Goal: Navigation & Orientation: Find specific page/section

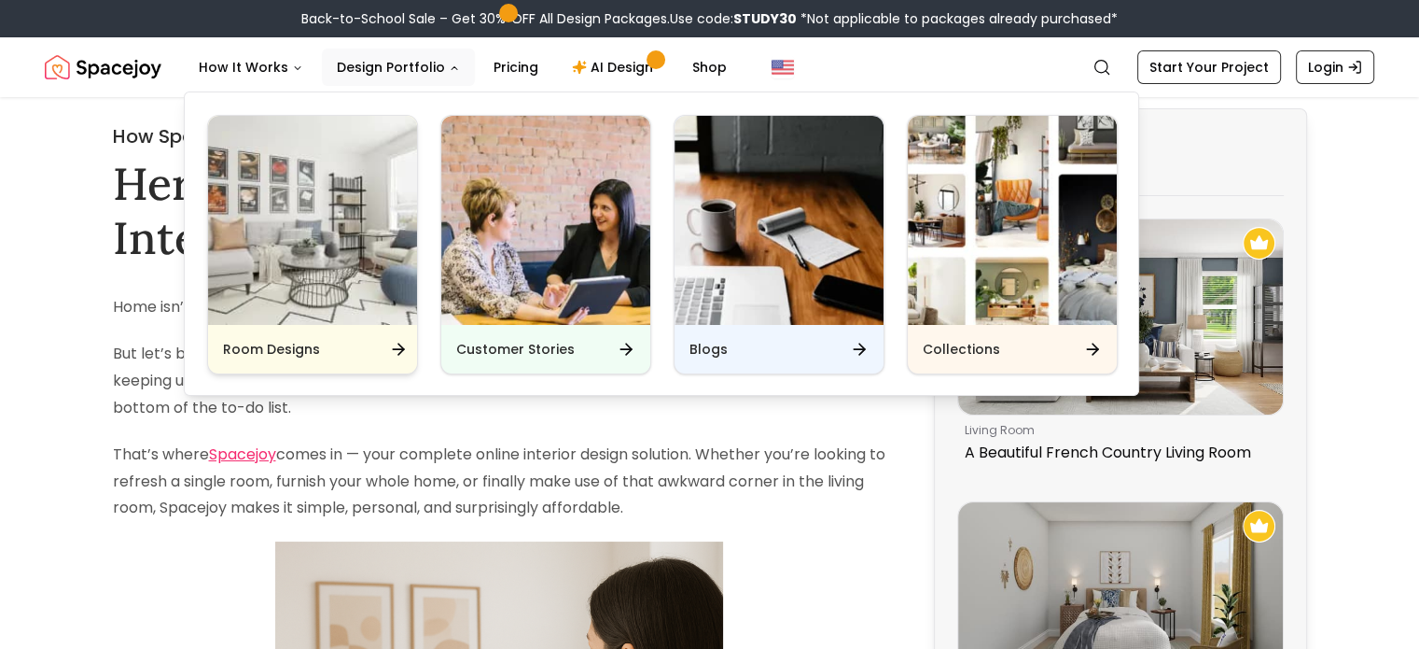
click at [393, 356] on icon "Main" at bounding box center [398, 349] width 19 height 19
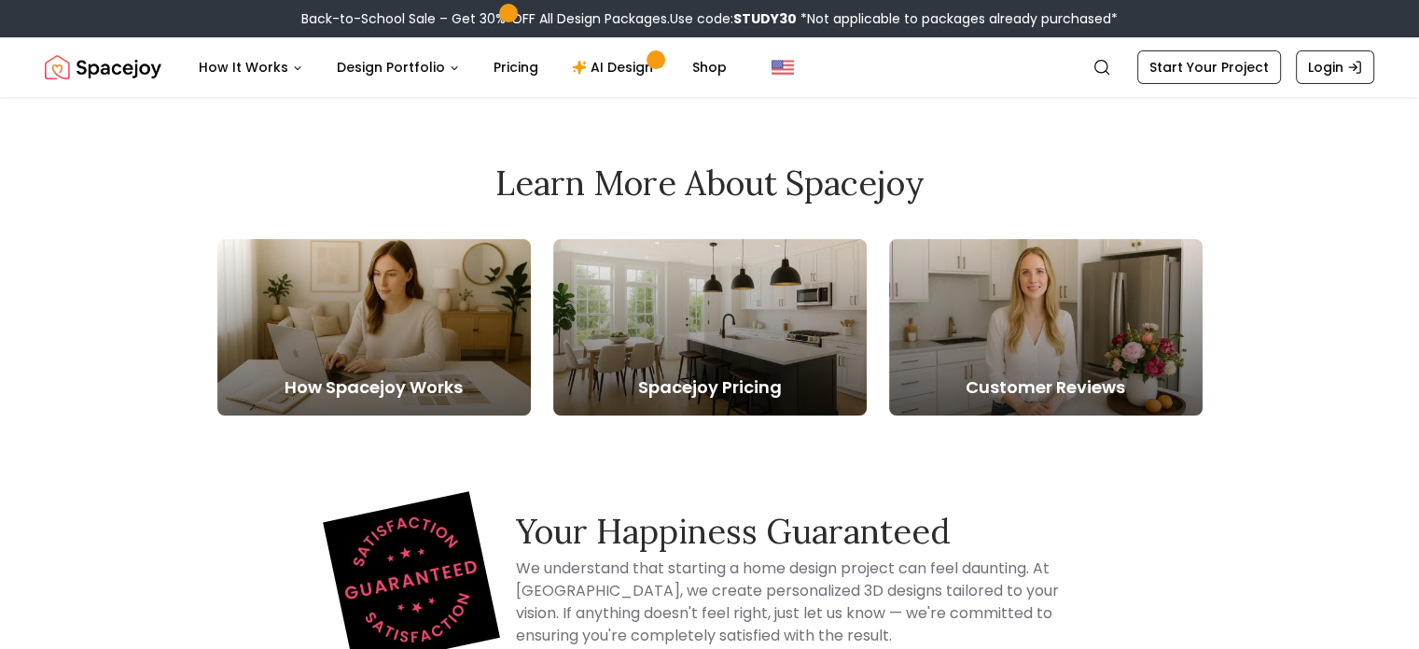
scroll to position [396, 0]
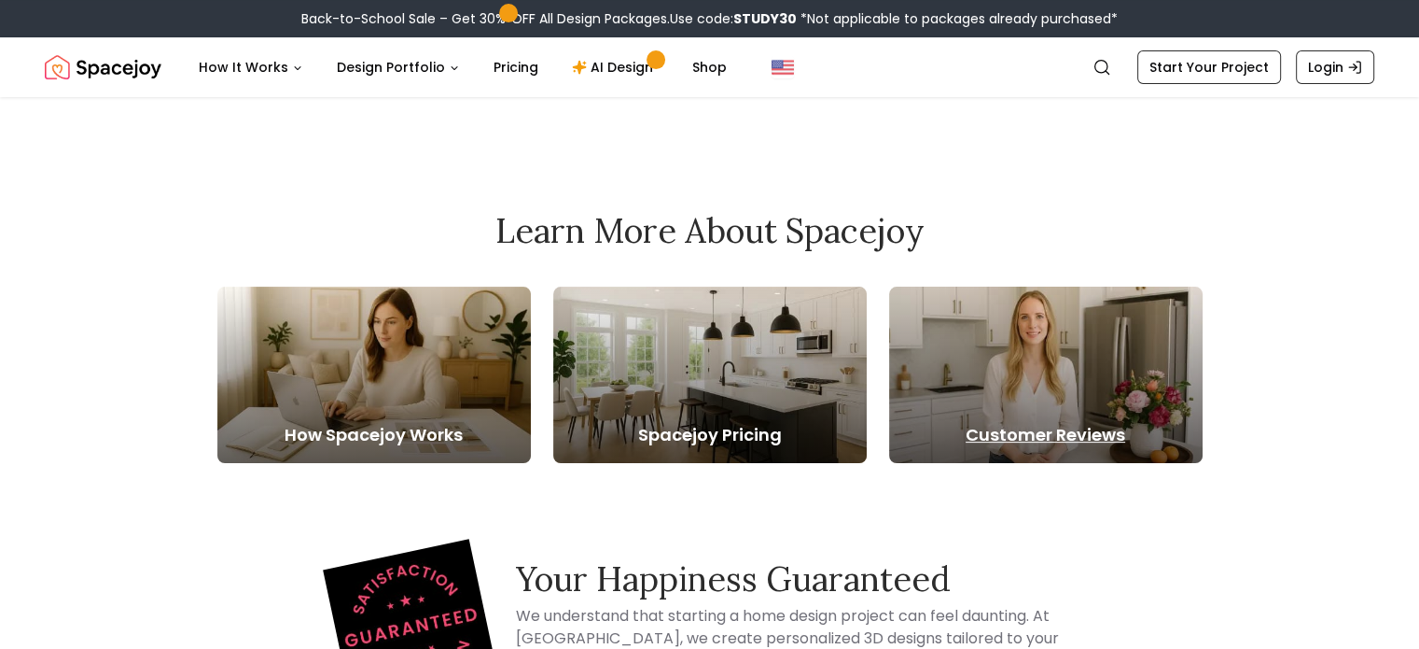
click at [1092, 383] on div at bounding box center [1046, 374] width 314 height 176
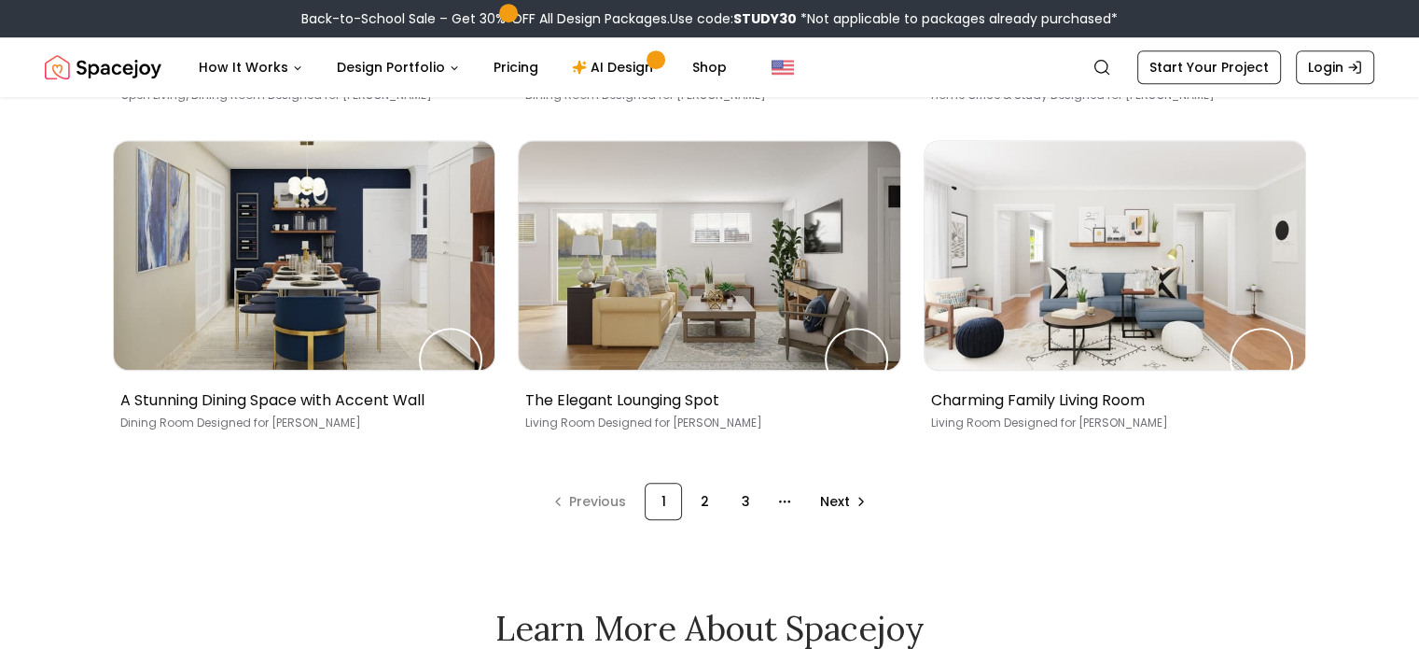
scroll to position [1516, 0]
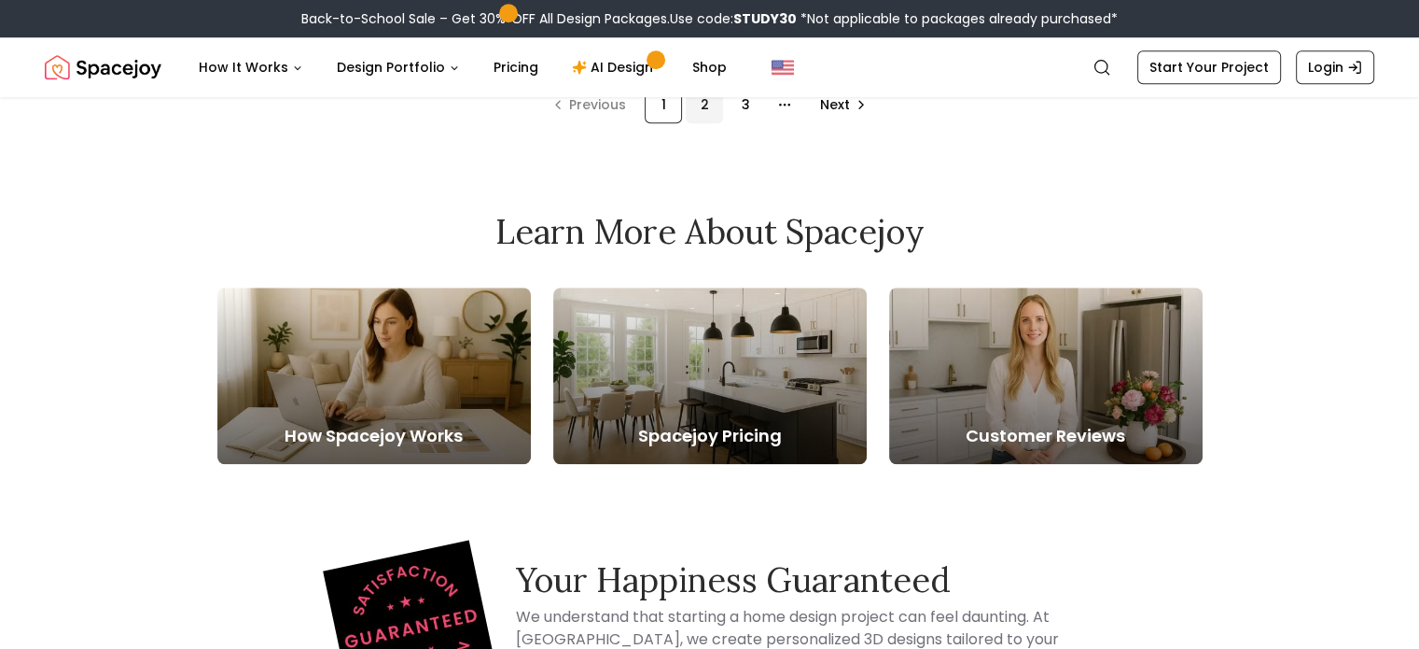
click at [702, 123] on div "2" at bounding box center [704, 104] width 37 height 37
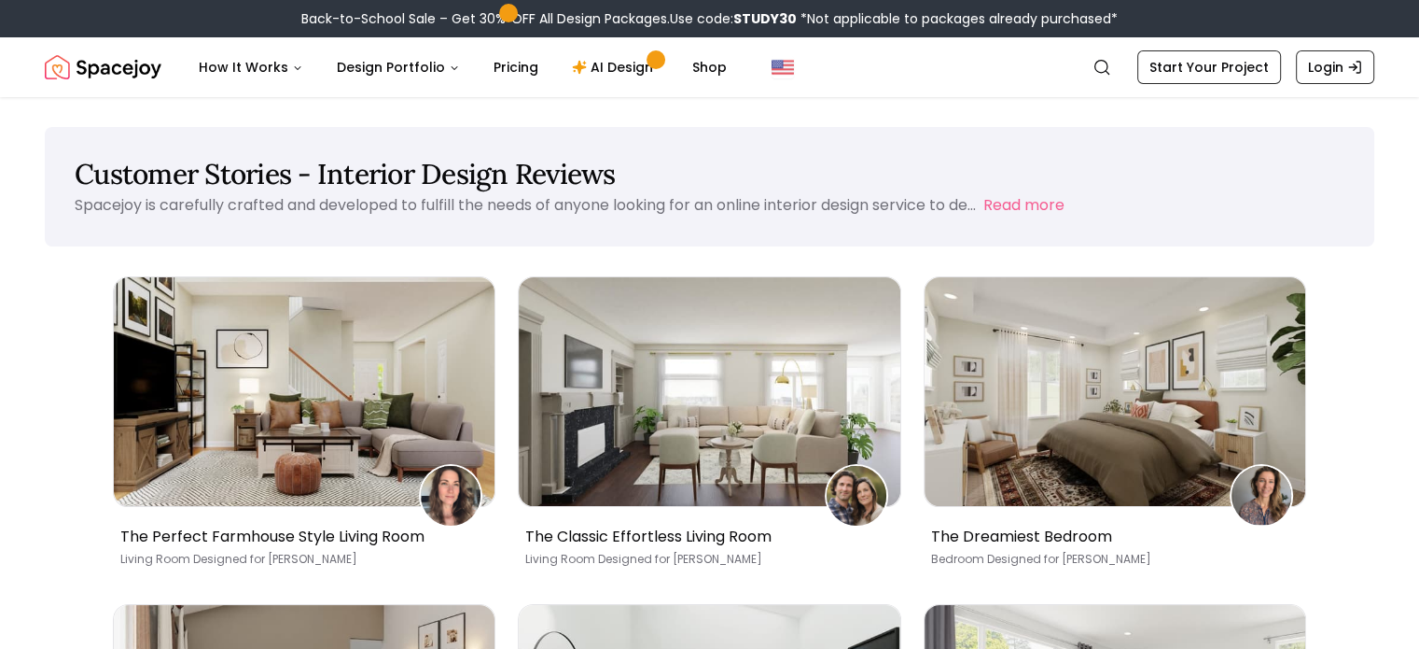
click at [138, 76] on img "Spacejoy" at bounding box center [103, 67] width 117 height 37
